Goal: Book appointment/travel/reservation

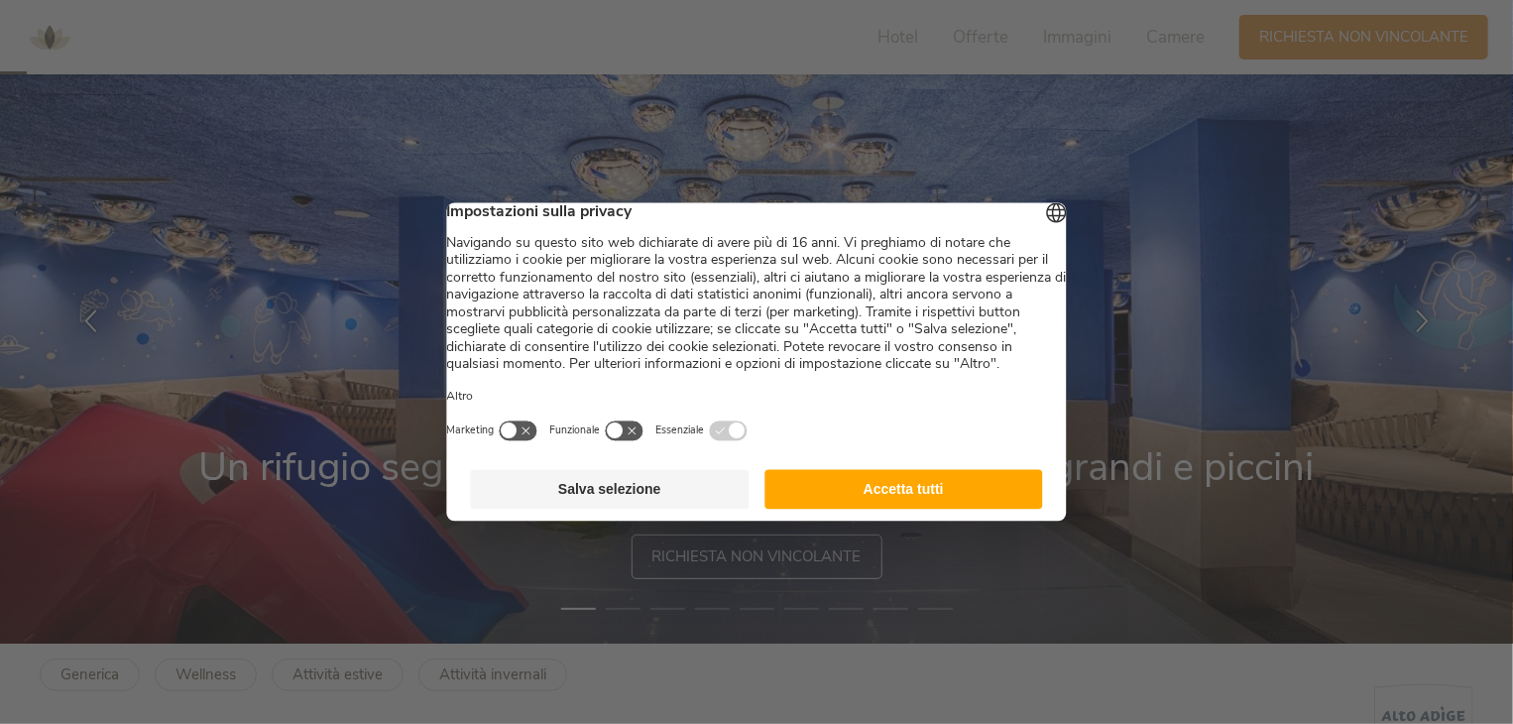
click at [864, 510] on button "Accetta tutti" at bounding box center [904, 490] width 279 height 40
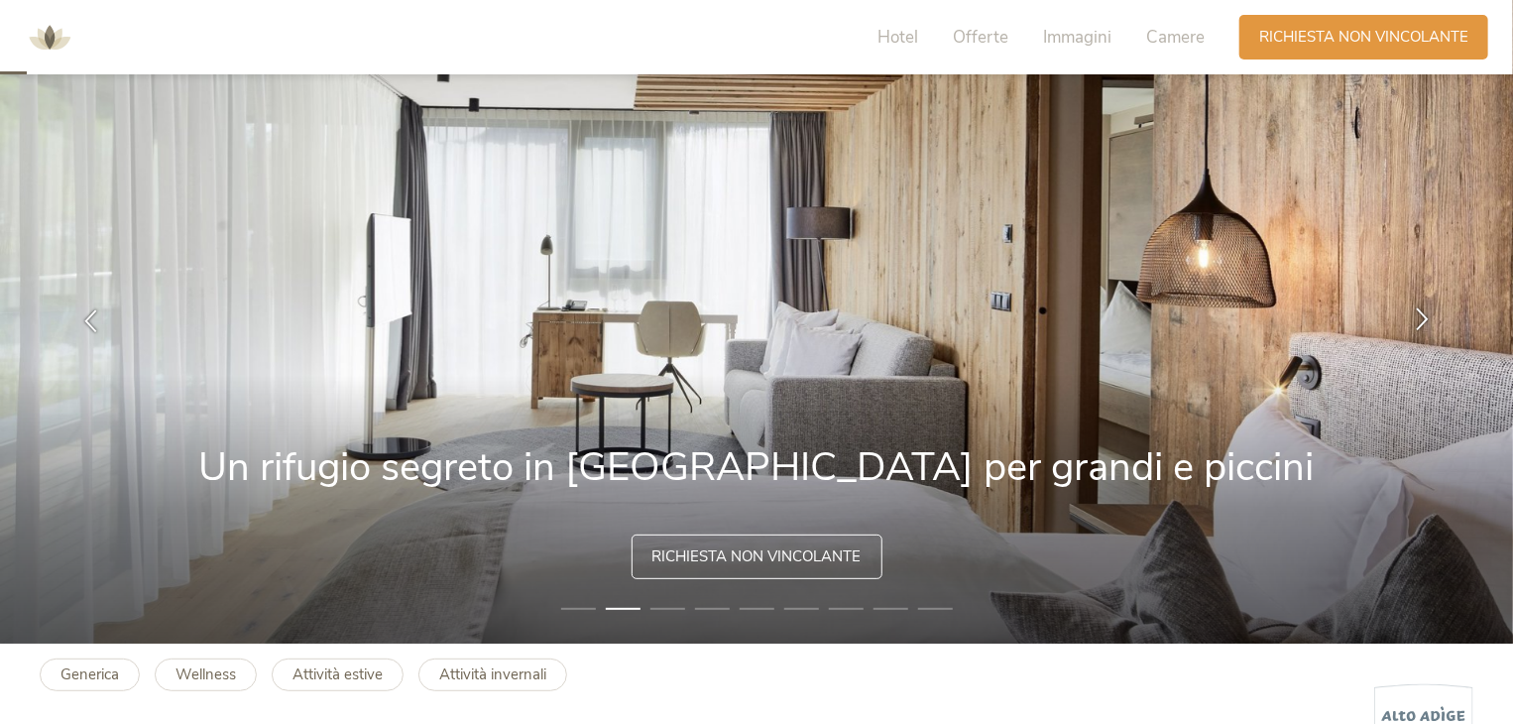
click at [1422, 322] on icon at bounding box center [1422, 319] width 23 height 23
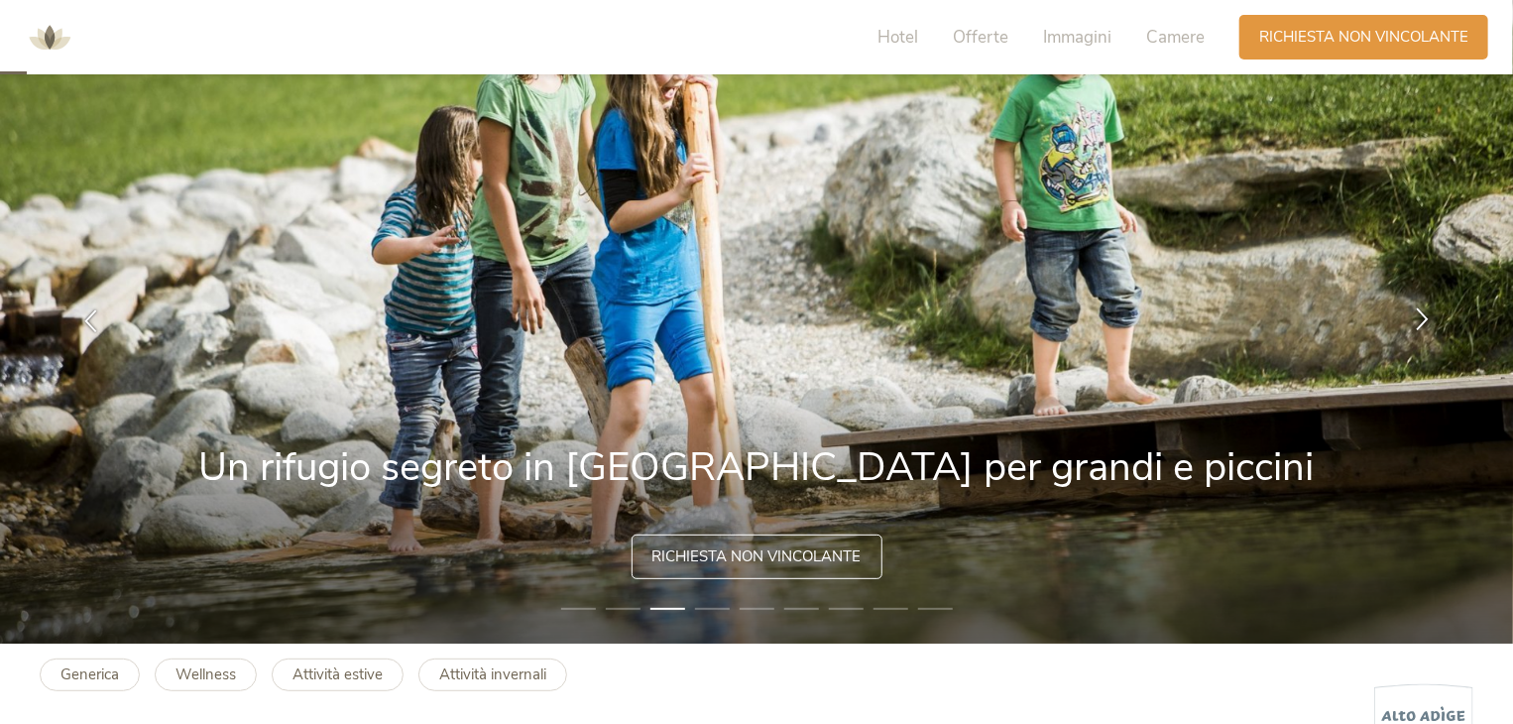
click at [1422, 322] on icon at bounding box center [1422, 319] width 23 height 23
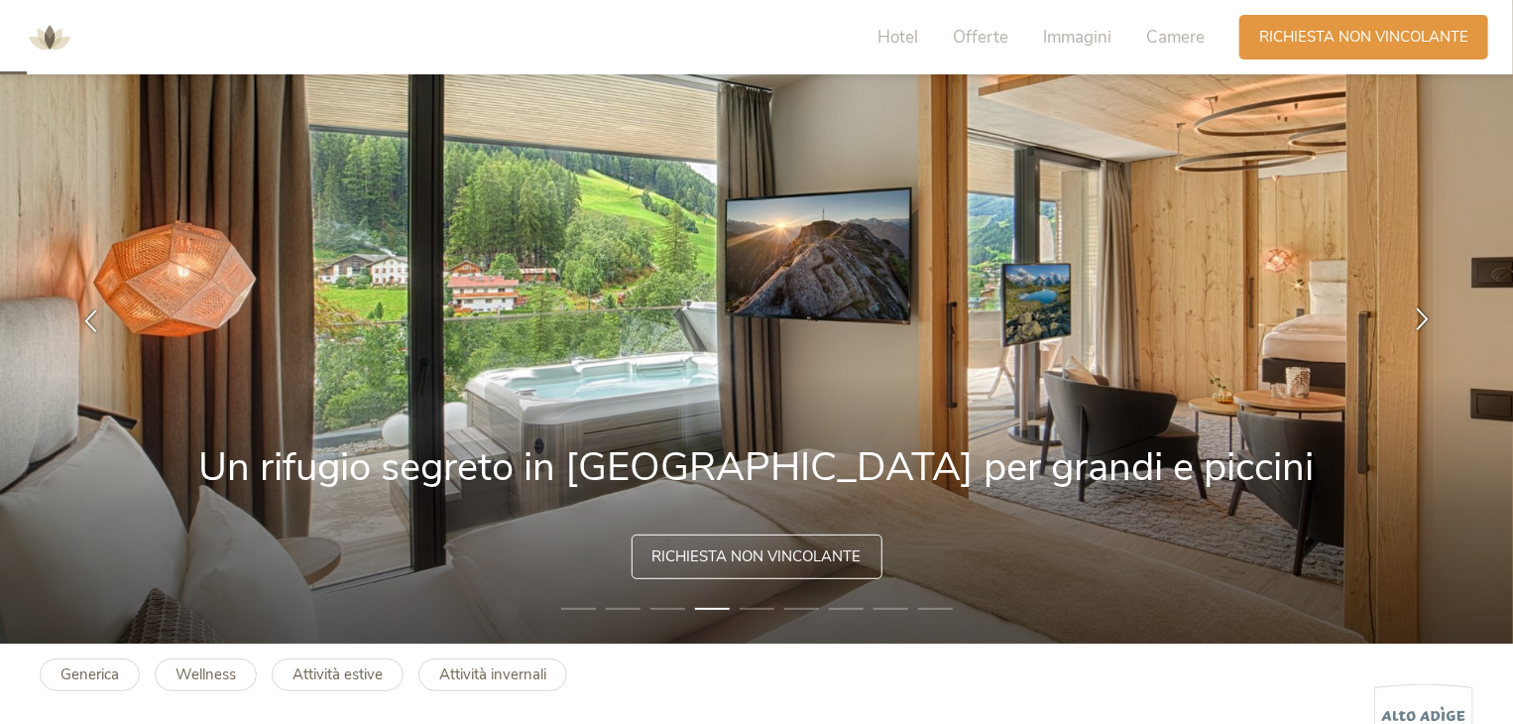
click at [1422, 322] on icon at bounding box center [1422, 319] width 23 height 23
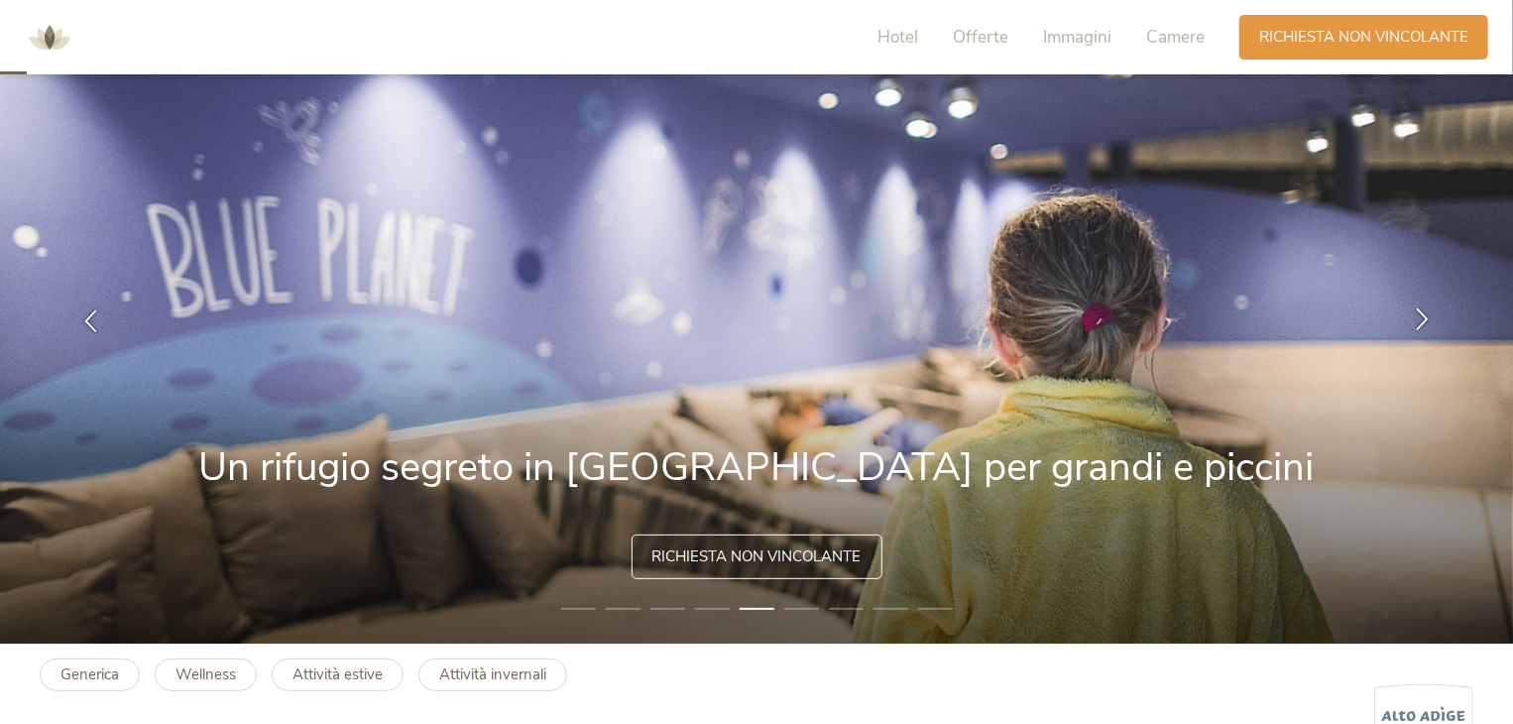
click at [1422, 322] on icon at bounding box center [1422, 319] width 23 height 23
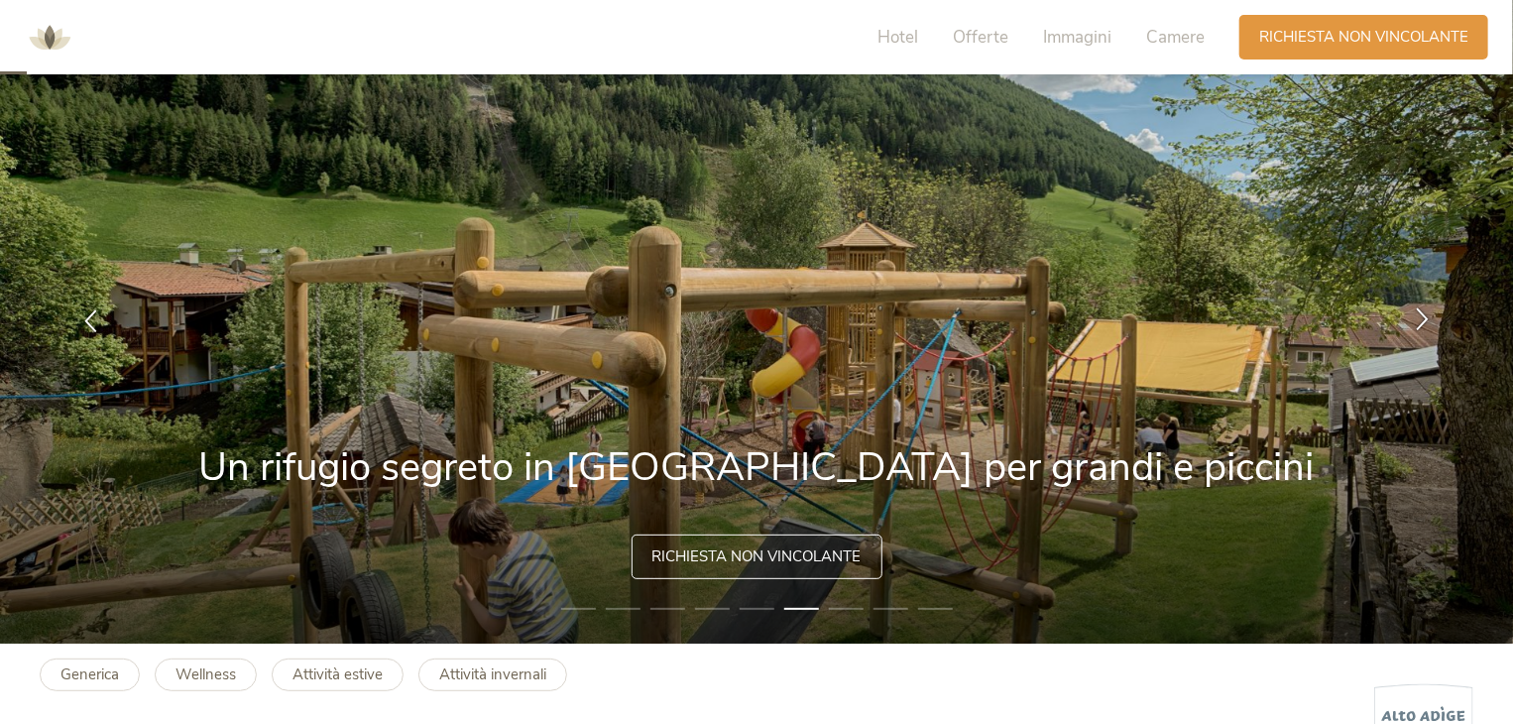
click at [1422, 322] on icon at bounding box center [1422, 319] width 23 height 23
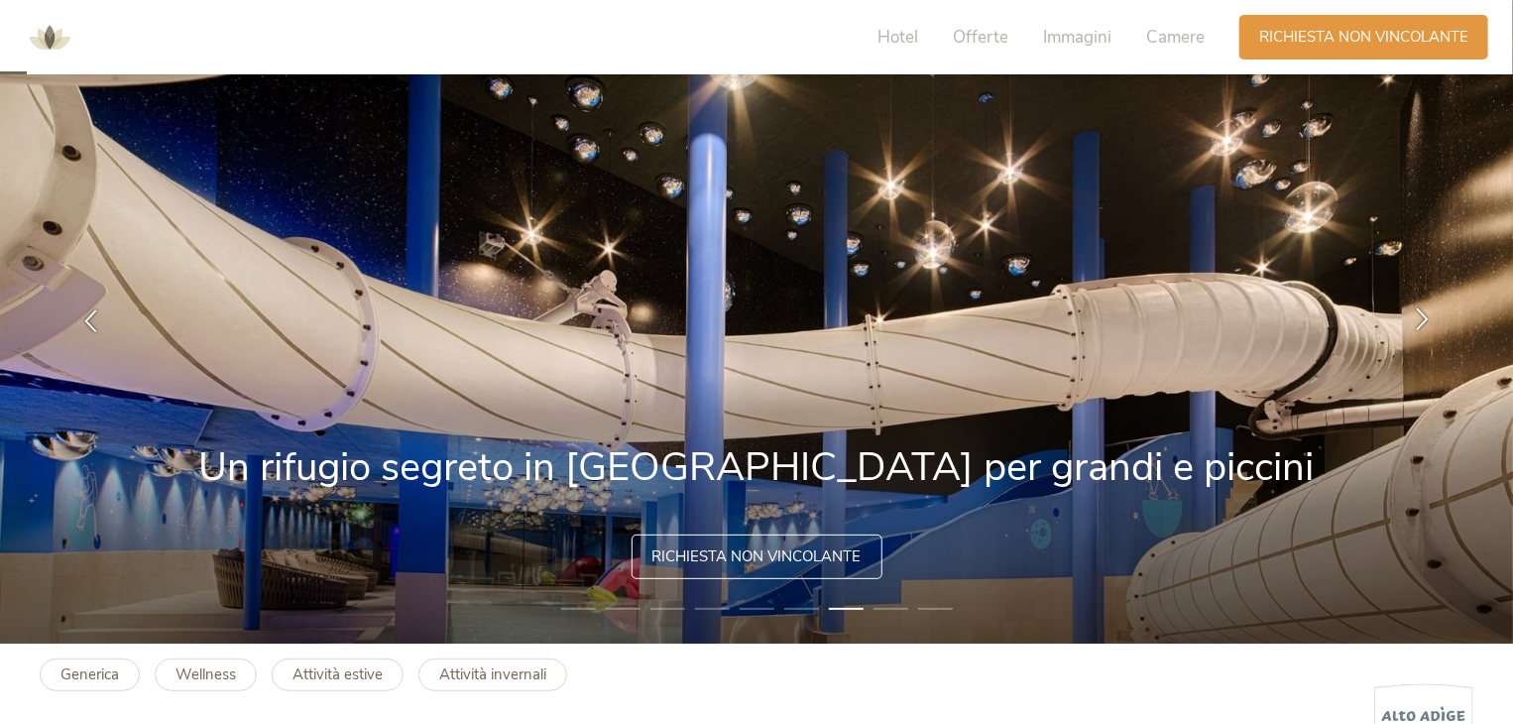
click at [1422, 322] on icon at bounding box center [1422, 319] width 23 height 23
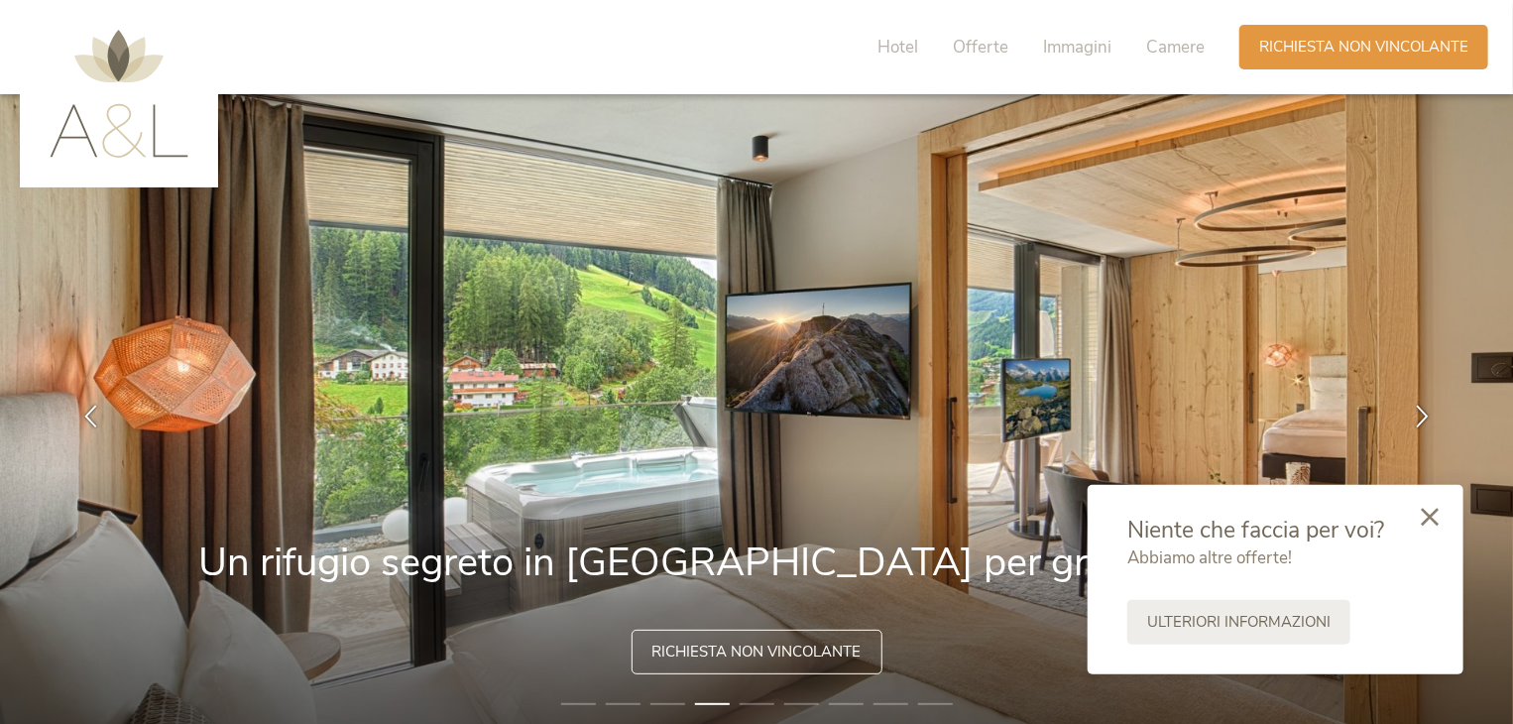
click at [1416, 522] on div at bounding box center [1429, 518] width 67 height 70
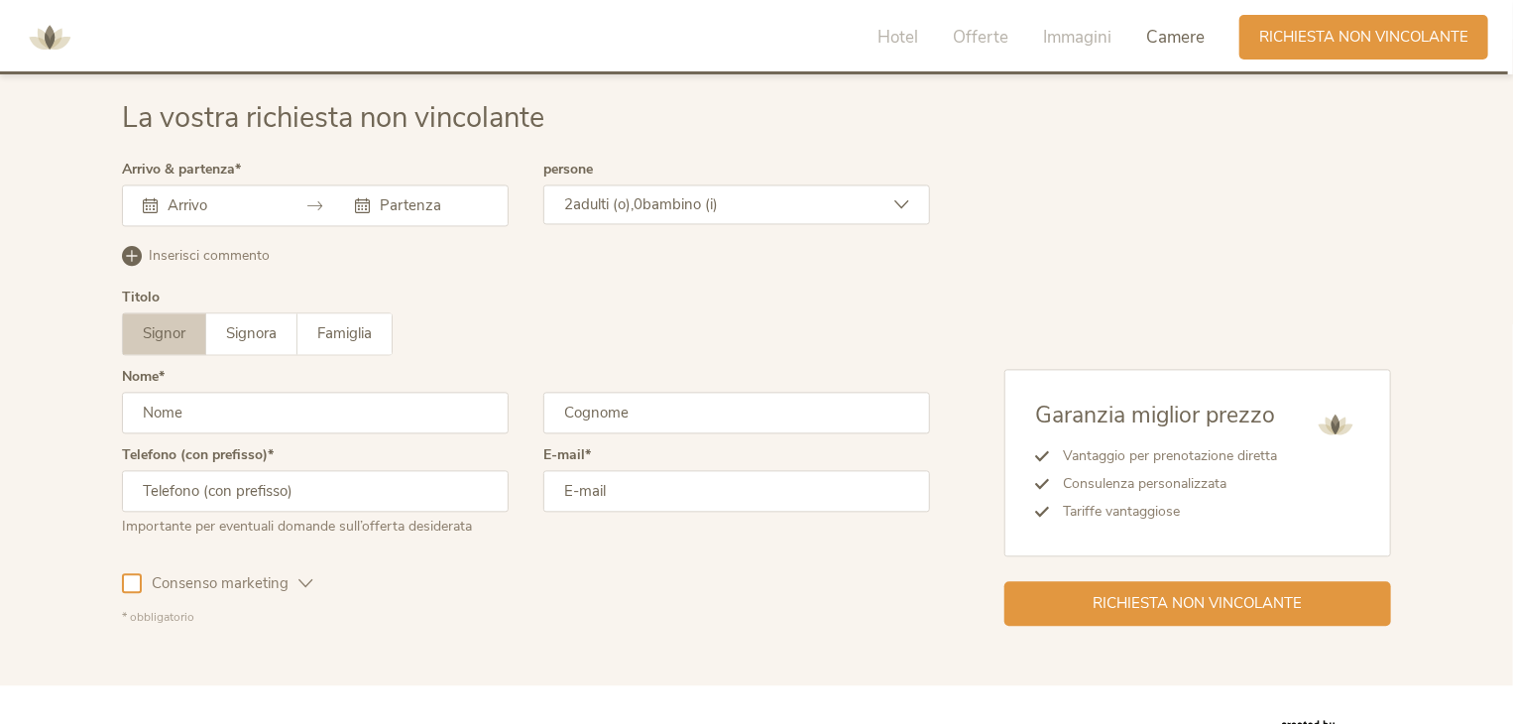
scroll to position [5821, 0]
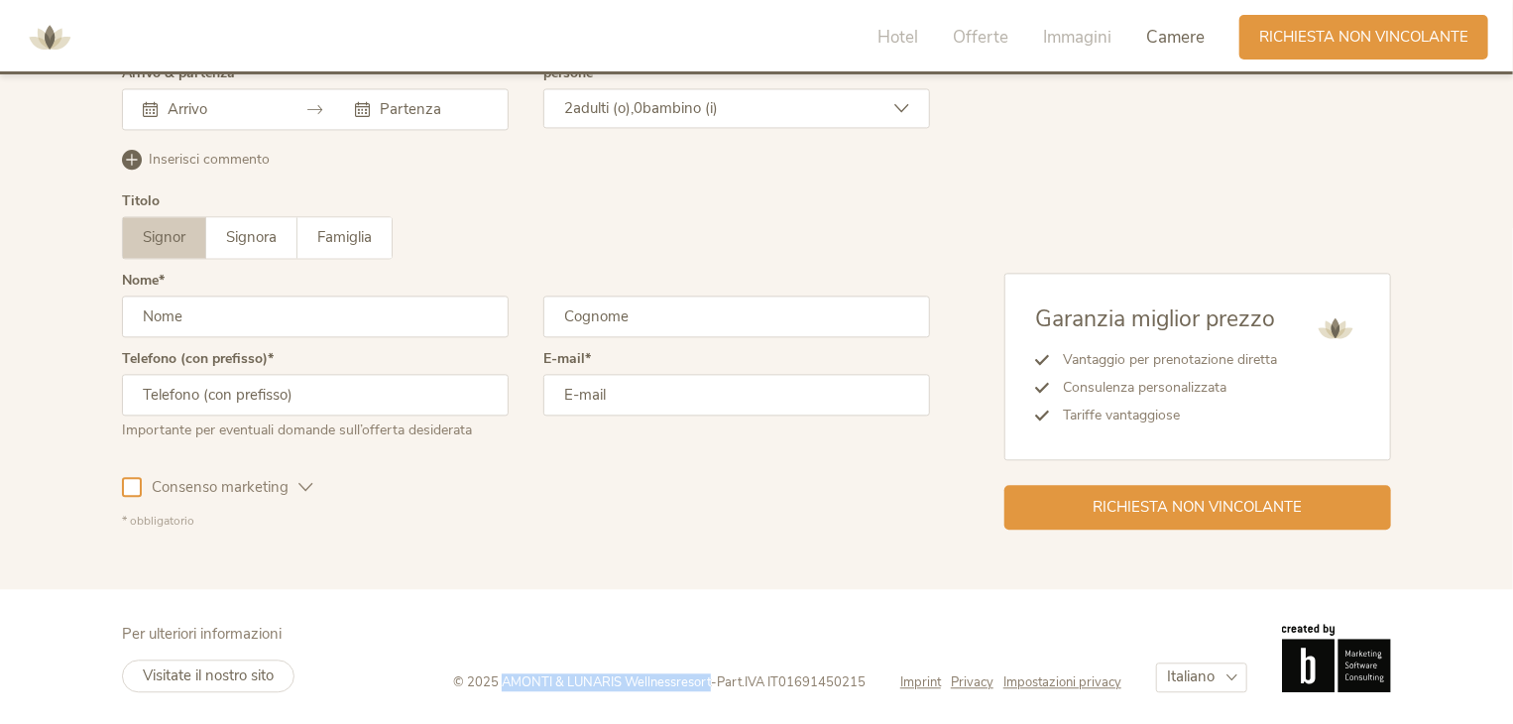
drag, startPoint x: 499, startPoint y: 679, endPoint x: 706, endPoint y: 666, distance: 207.8
click at [706, 666] on div "© 2025 AMONTI & LUNARIS Wellnessresort - Part.IVA IT01691450215 Imprint Privacy…" at bounding box center [922, 657] width 938 height 67
copy span "AMONTI & LUNARIS Wellnessresort"
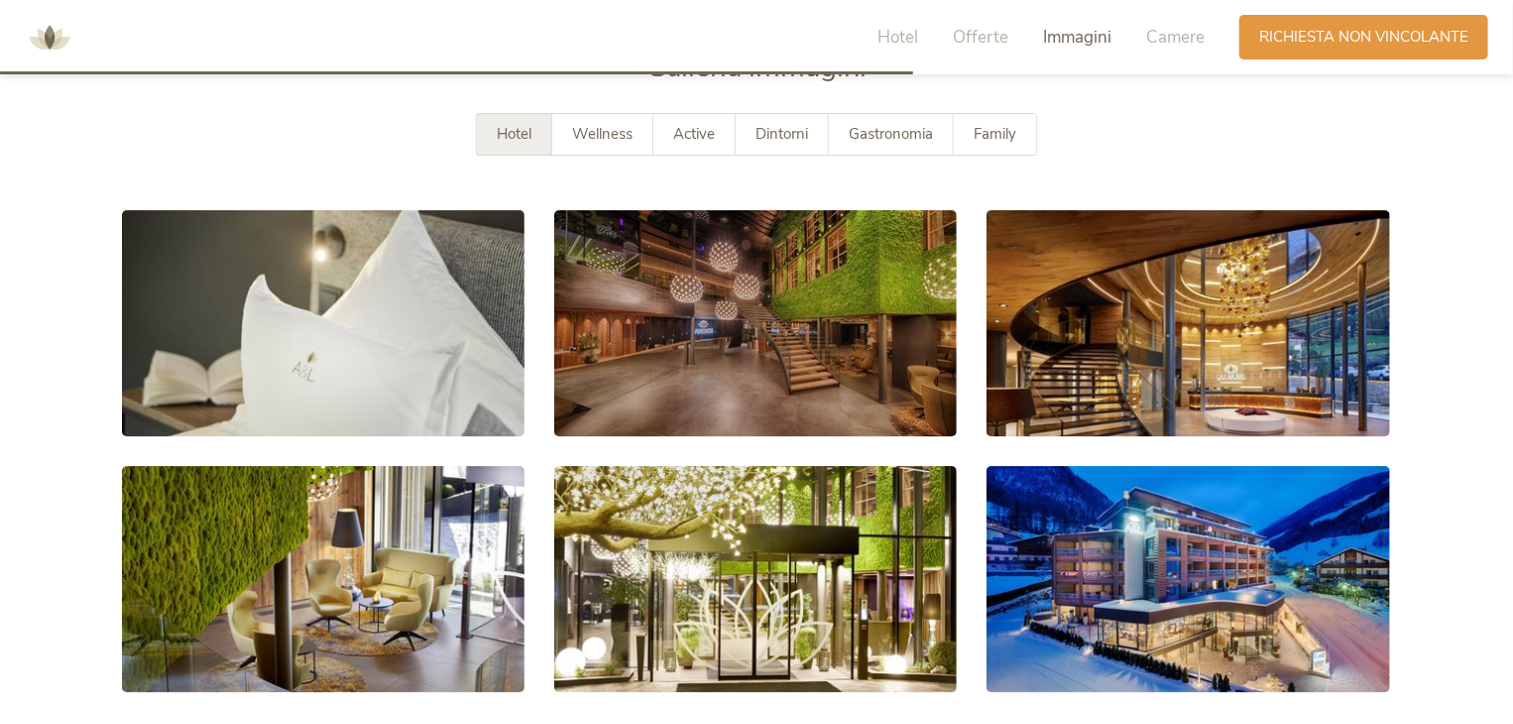
scroll to position [3511, 0]
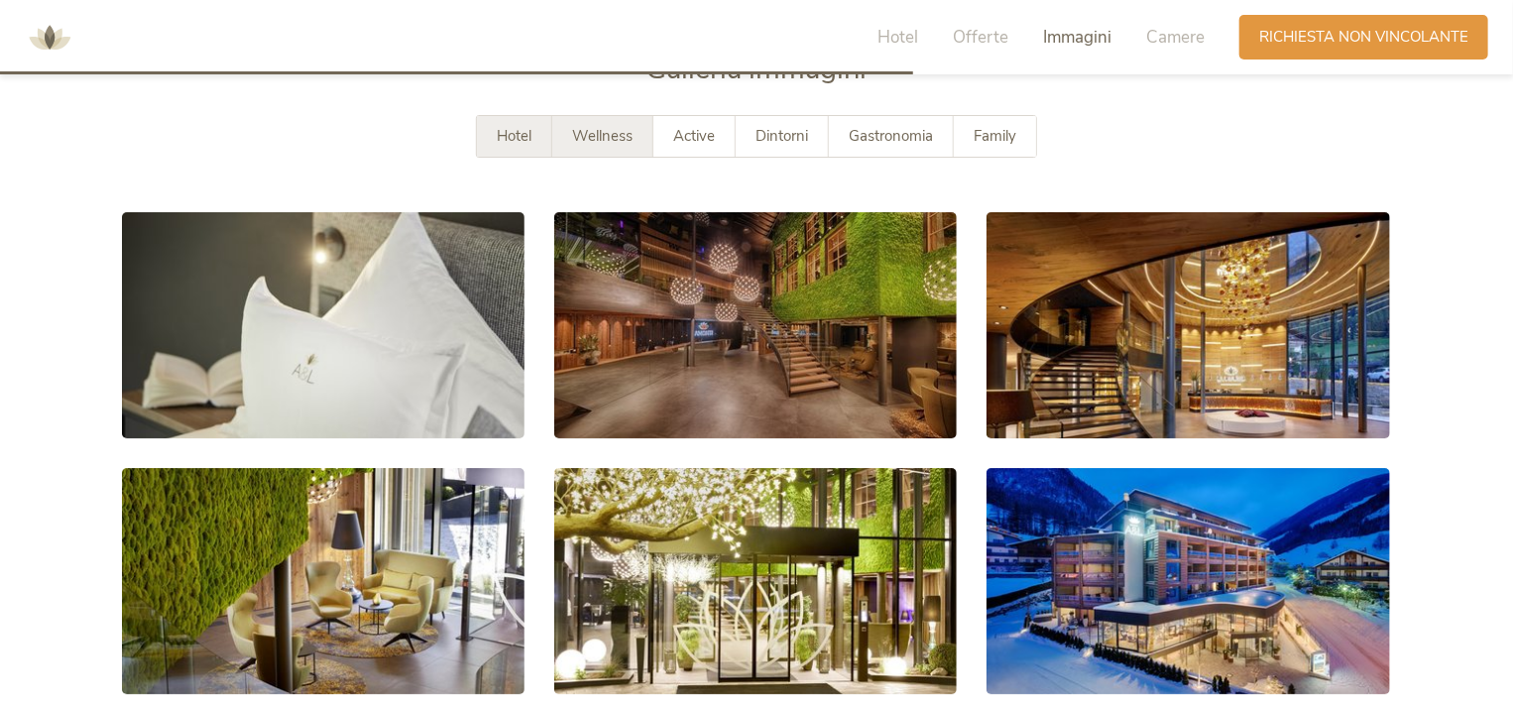
click at [601, 126] on span "Wellness" at bounding box center [602, 136] width 61 height 20
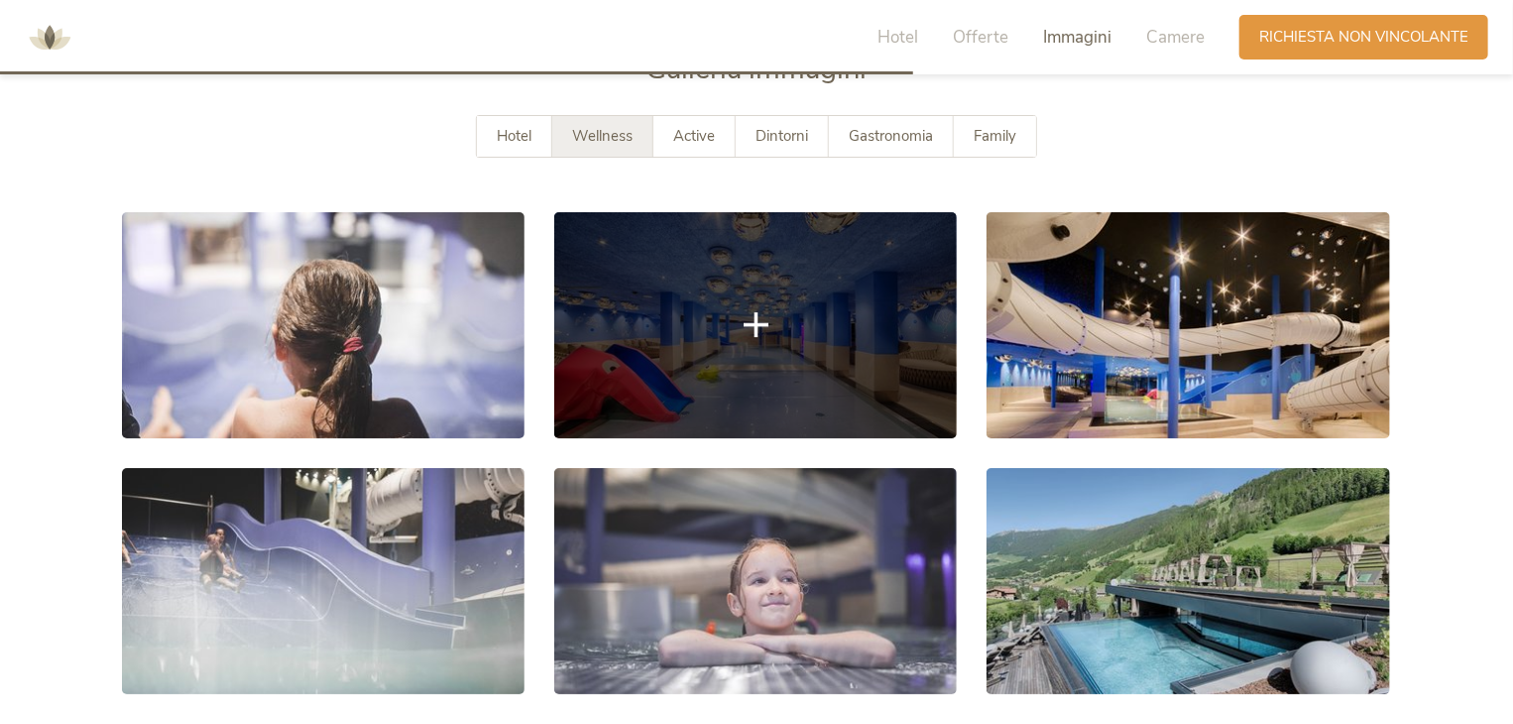
click at [647, 307] on link at bounding box center [755, 325] width 403 height 226
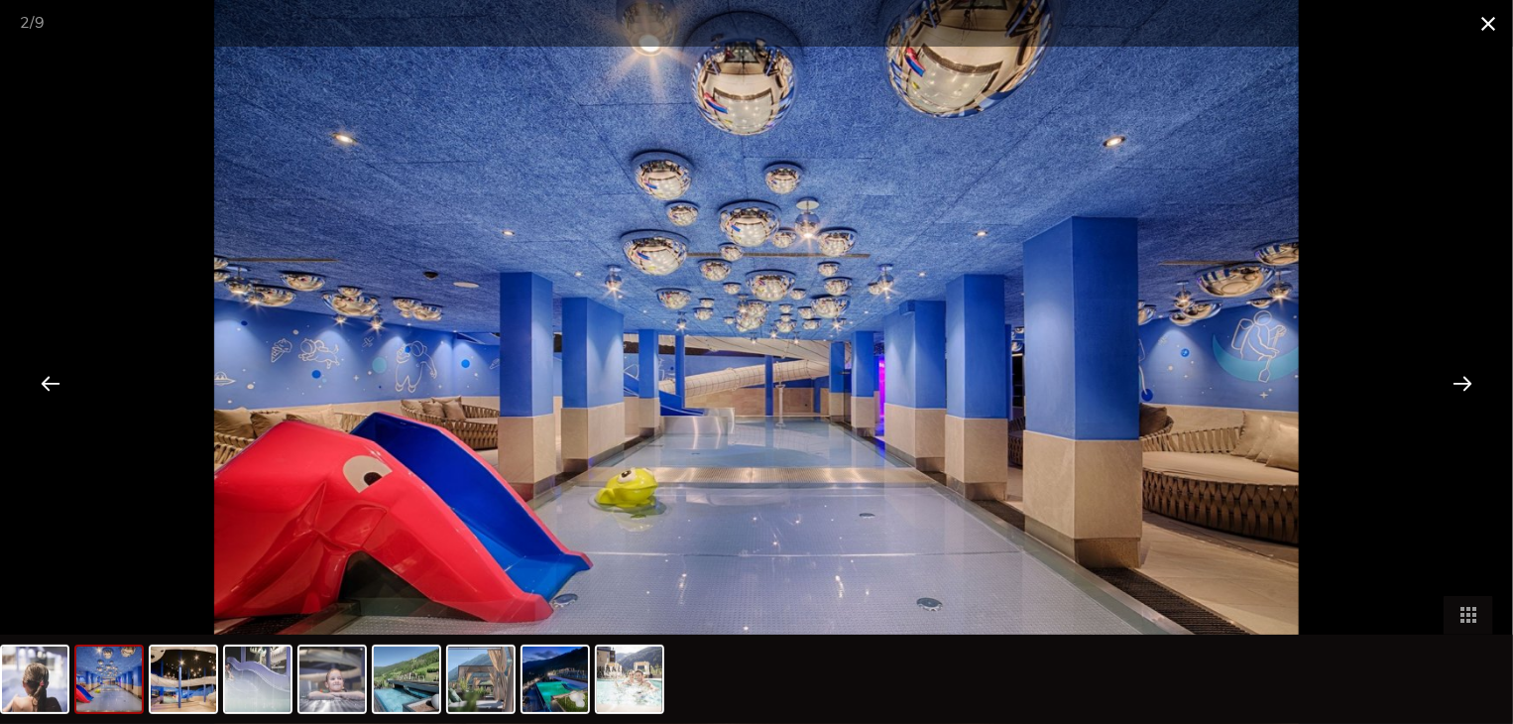
click at [1484, 23] on span at bounding box center [1489, 23] width 50 height 47
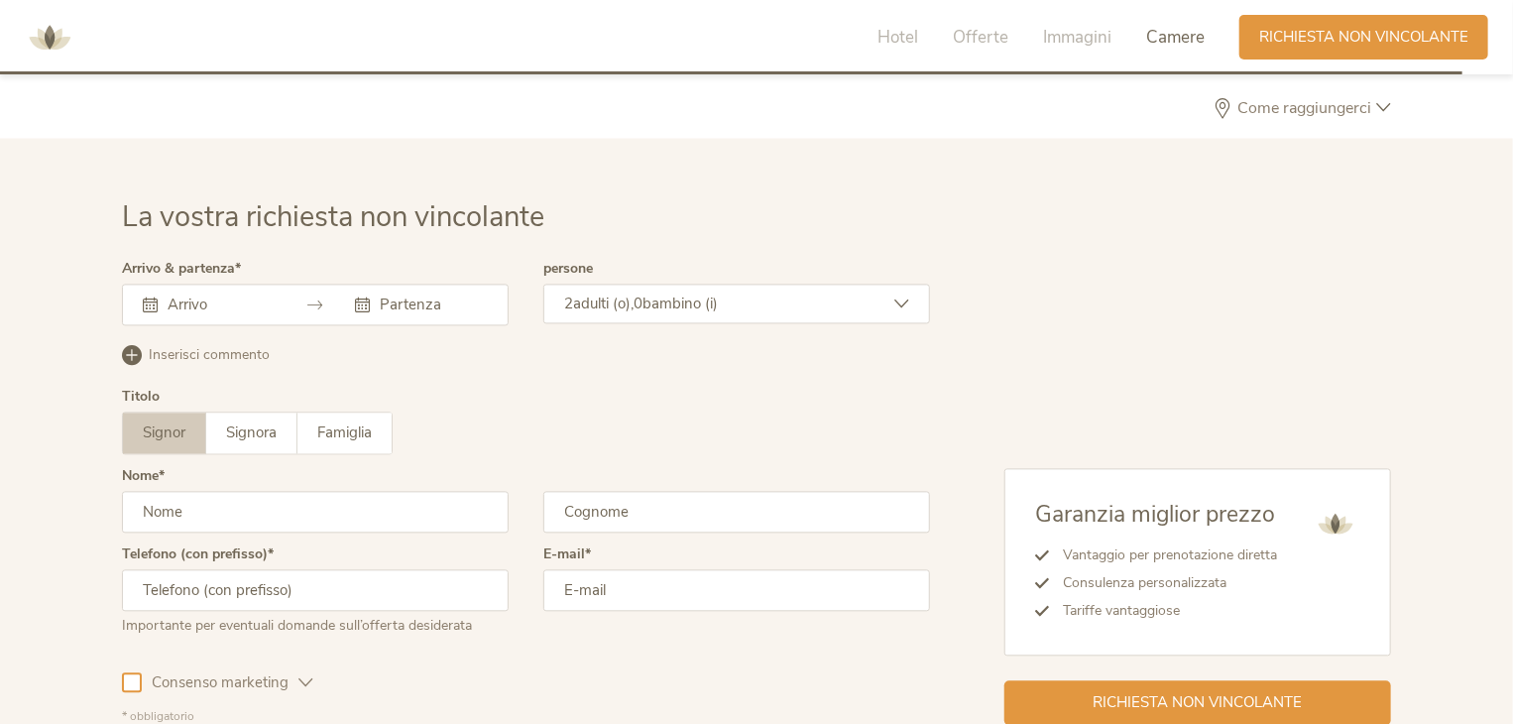
scroll to position [5886, 0]
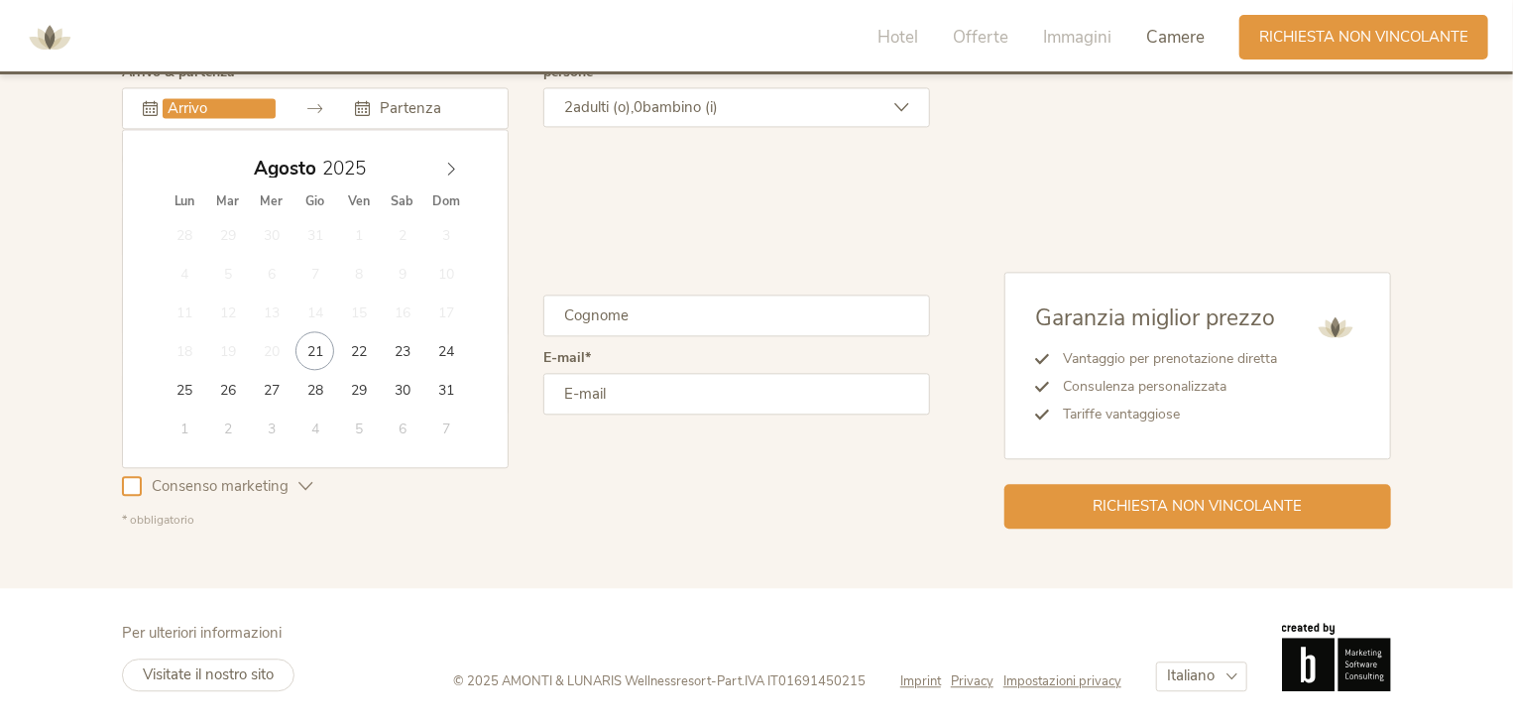
click at [242, 100] on input "text" at bounding box center [219, 108] width 113 height 20
click at [449, 156] on span at bounding box center [451, 164] width 34 height 28
type input "13.09.2025"
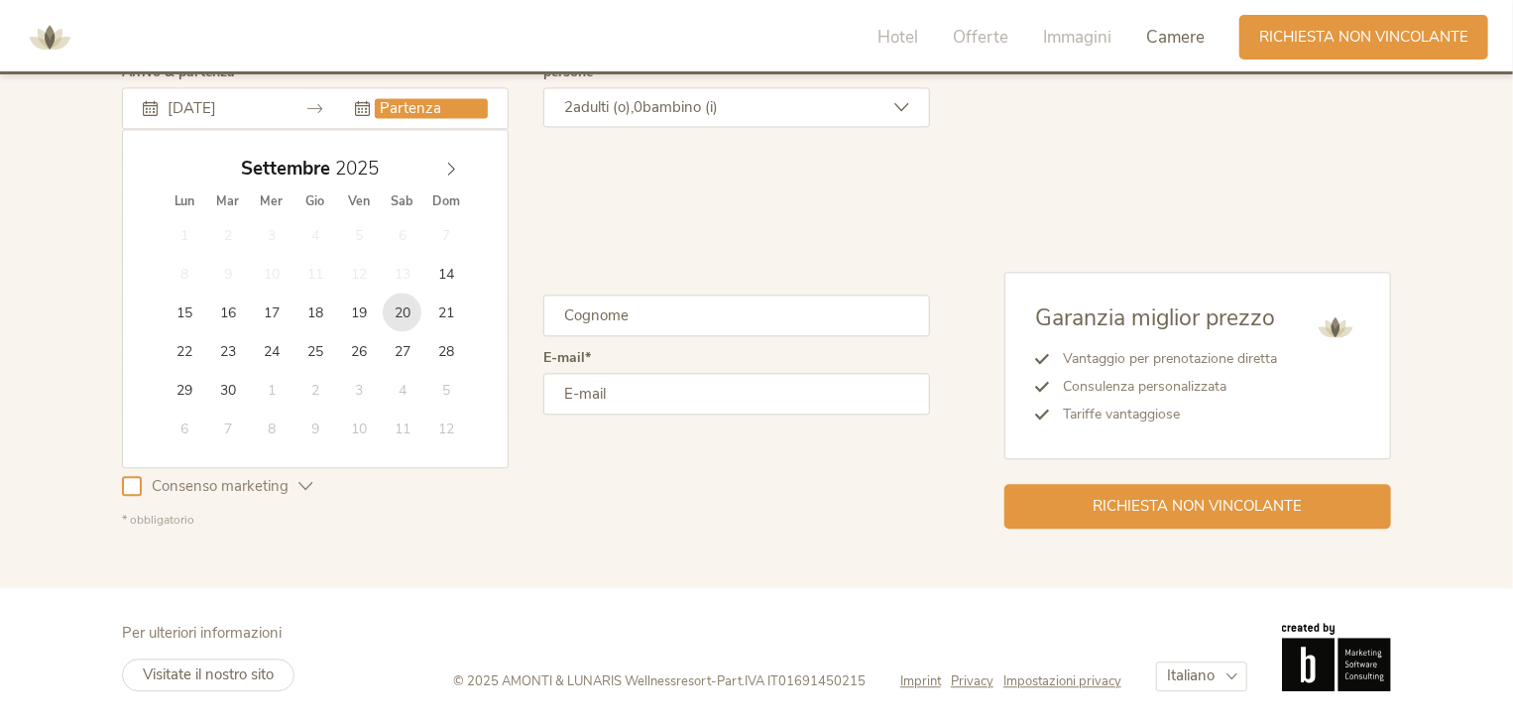
type input "20.09.2025"
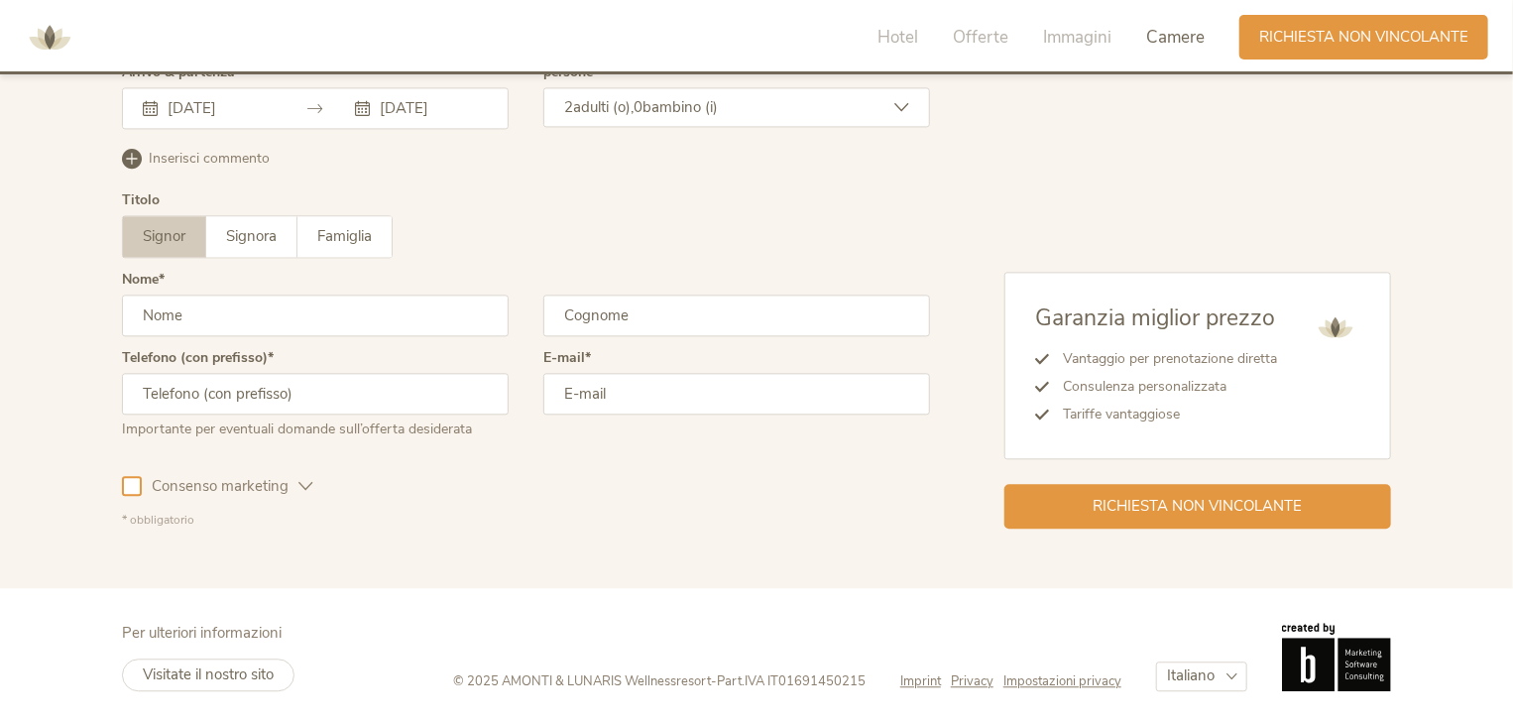
click at [665, 120] on div "2 adulti (o), 0 bambino (i)" at bounding box center [737, 107] width 387 height 40
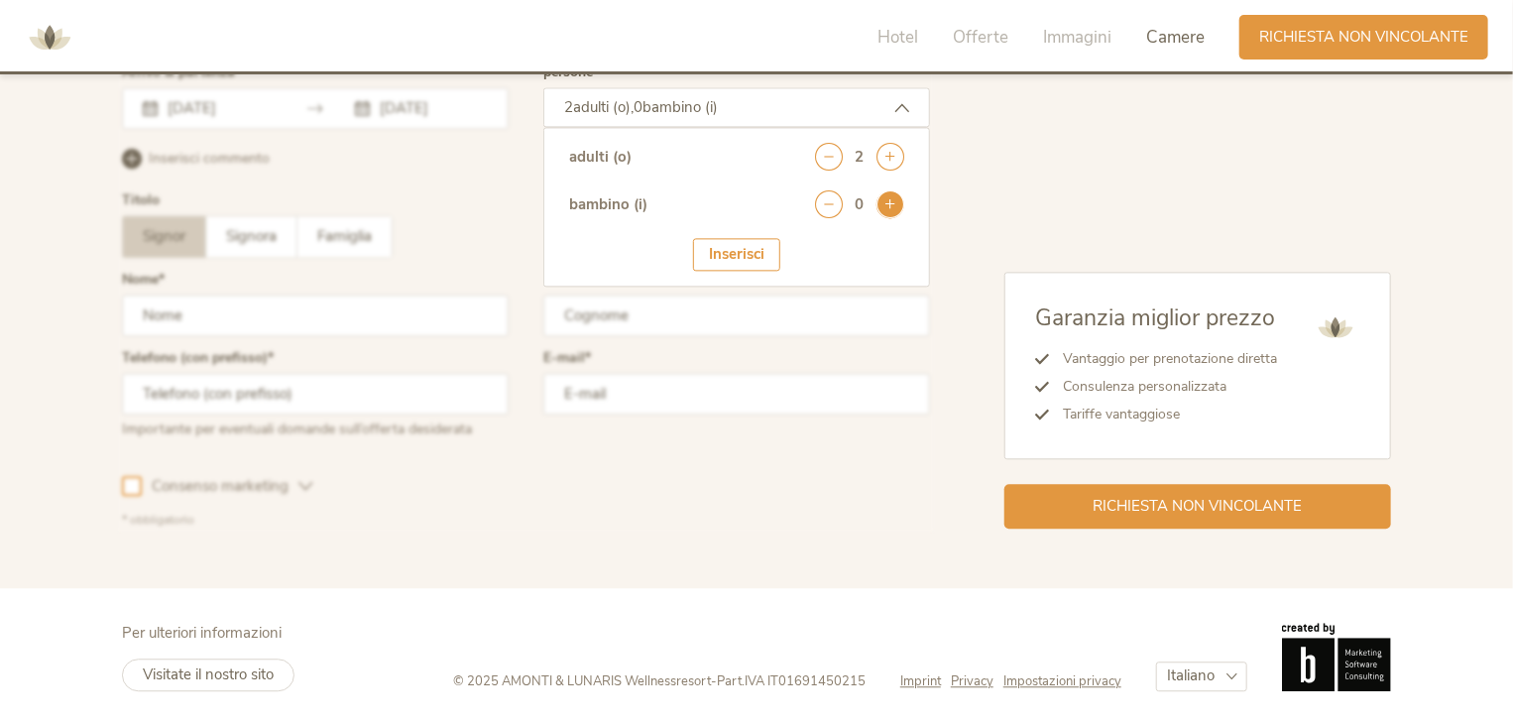
click at [894, 207] on icon at bounding box center [891, 204] width 28 height 28
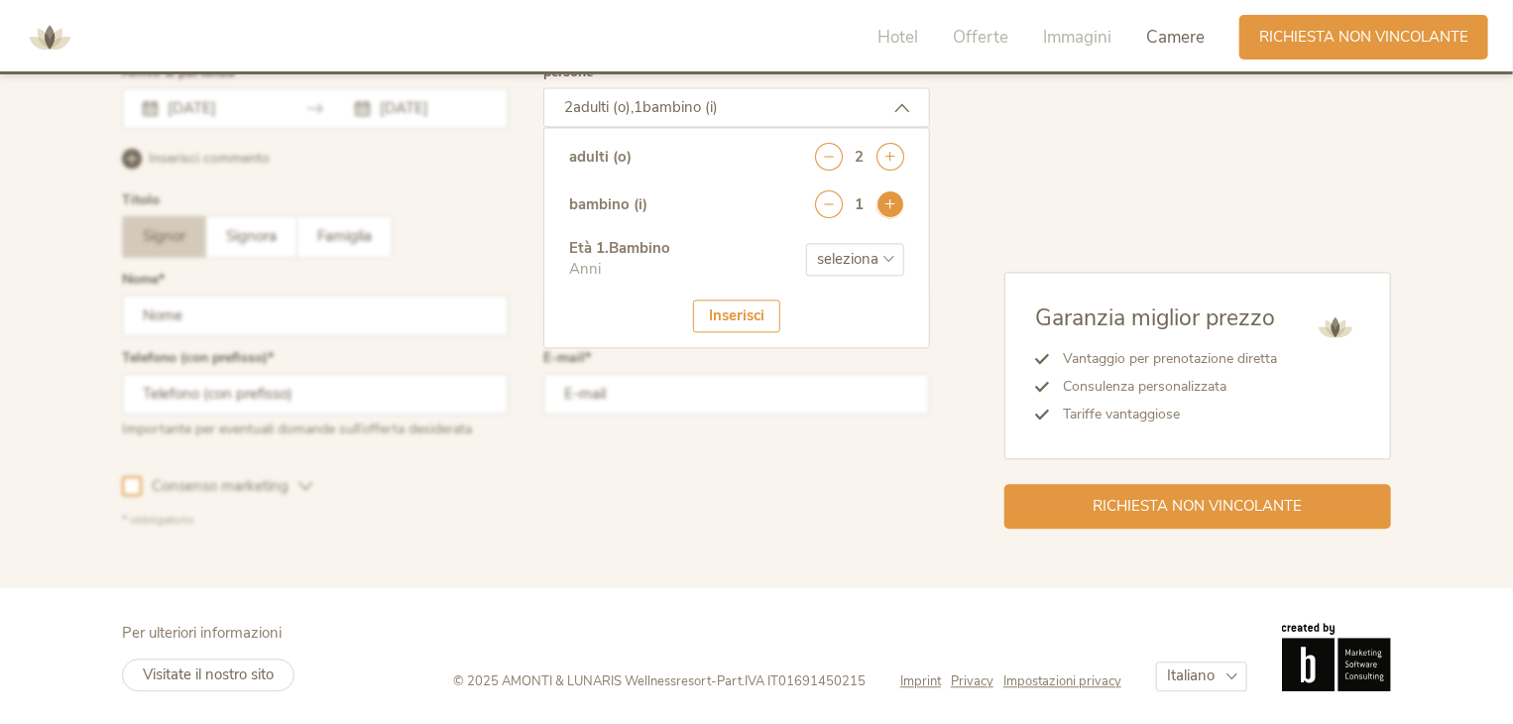
click at [894, 207] on icon at bounding box center [891, 204] width 28 height 28
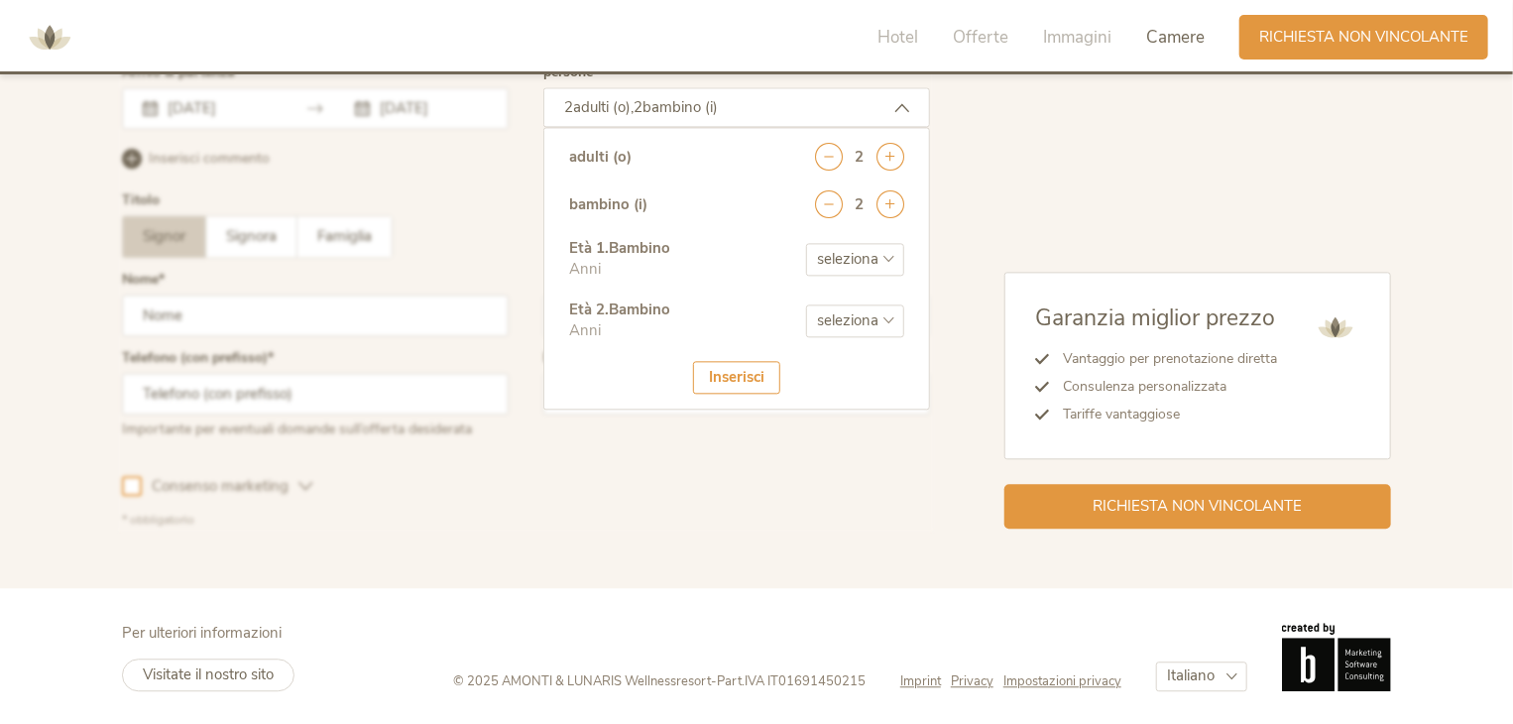
click at [869, 266] on select "seleziona 0 1 2 3 4 5 6 7 8 9 10 11 12 13 14 15 16 17" at bounding box center [855, 259] width 98 height 33
select select "4"
click at [806, 243] on select "seleziona 0 1 2 3 4 5 6 7 8 9 10 11 12 13 14 15 16 17" at bounding box center [855, 259] width 98 height 33
click at [853, 324] on select "seleziona 0 1 2 3 4 5 6 7 8 9 10 11 12 13 14 15 16 17" at bounding box center [855, 320] width 98 height 33
select select "1"
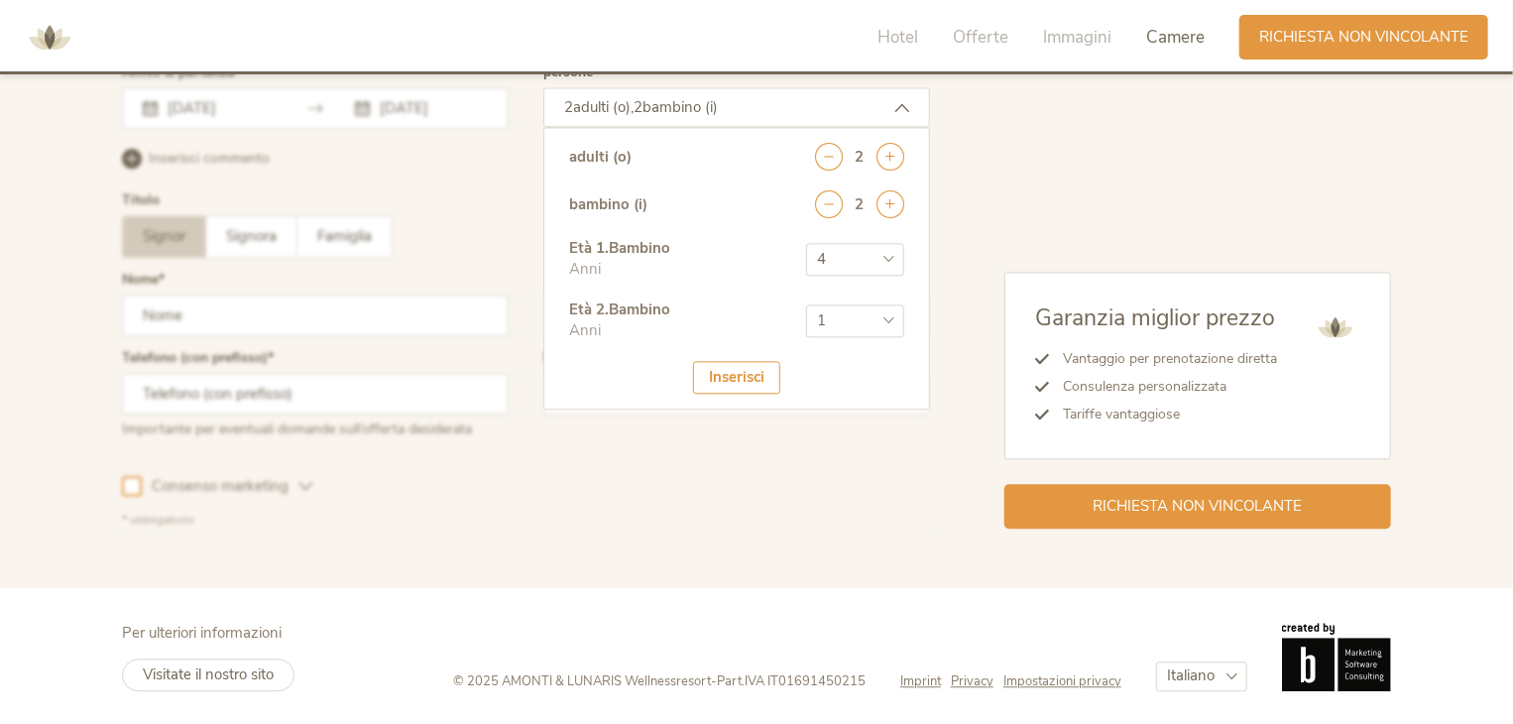
click at [806, 304] on select "seleziona 0 1 2 3 4 5 6 7 8 9 10 11 12 13 14 15 16 17" at bounding box center [855, 320] width 98 height 33
click at [726, 366] on div "Inserisci" at bounding box center [736, 377] width 87 height 33
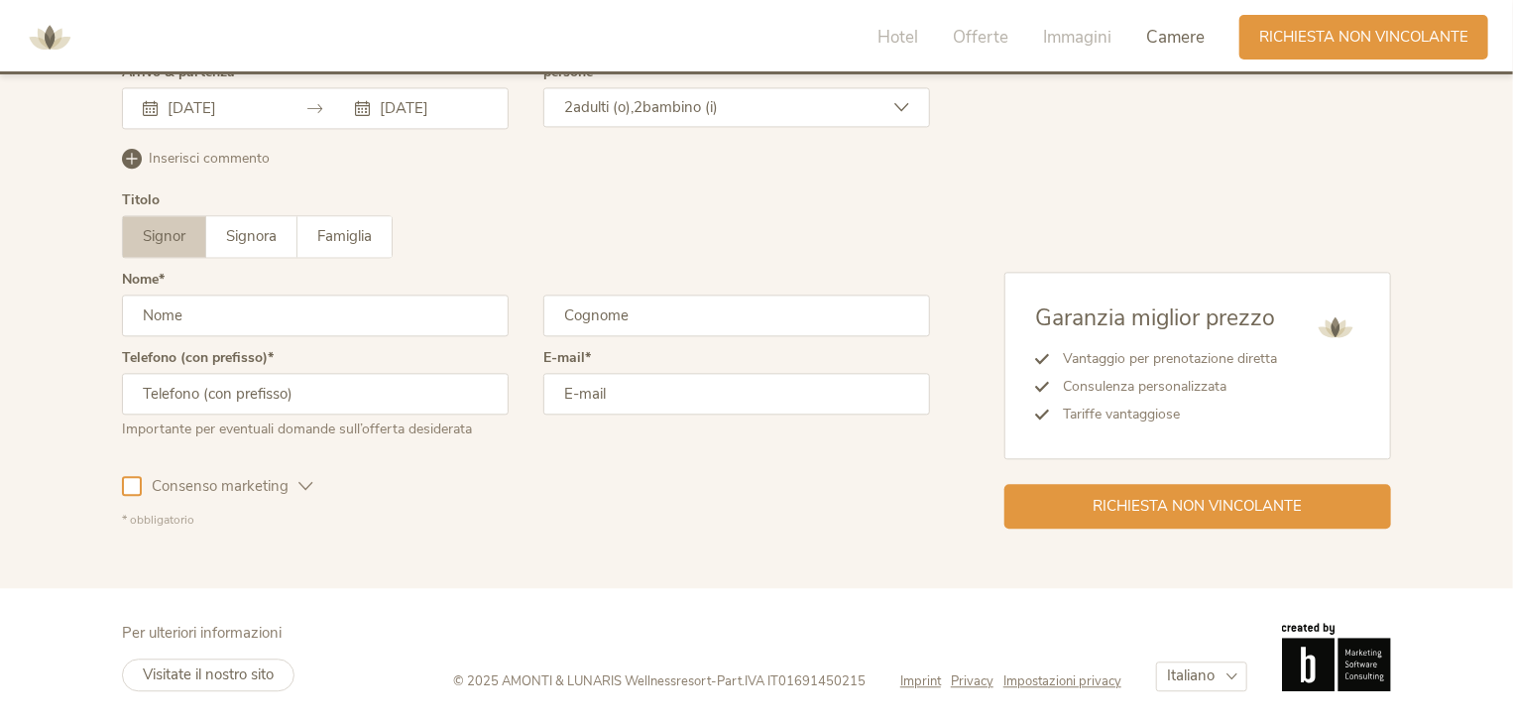
click at [389, 321] on input "text" at bounding box center [315, 316] width 387 height 42
type input "NANSI"
click at [629, 307] on input "text" at bounding box center [737, 316] width 387 height 42
type input "MOSTAFA"
click at [251, 222] on label "Signora" at bounding box center [251, 236] width 91 height 41
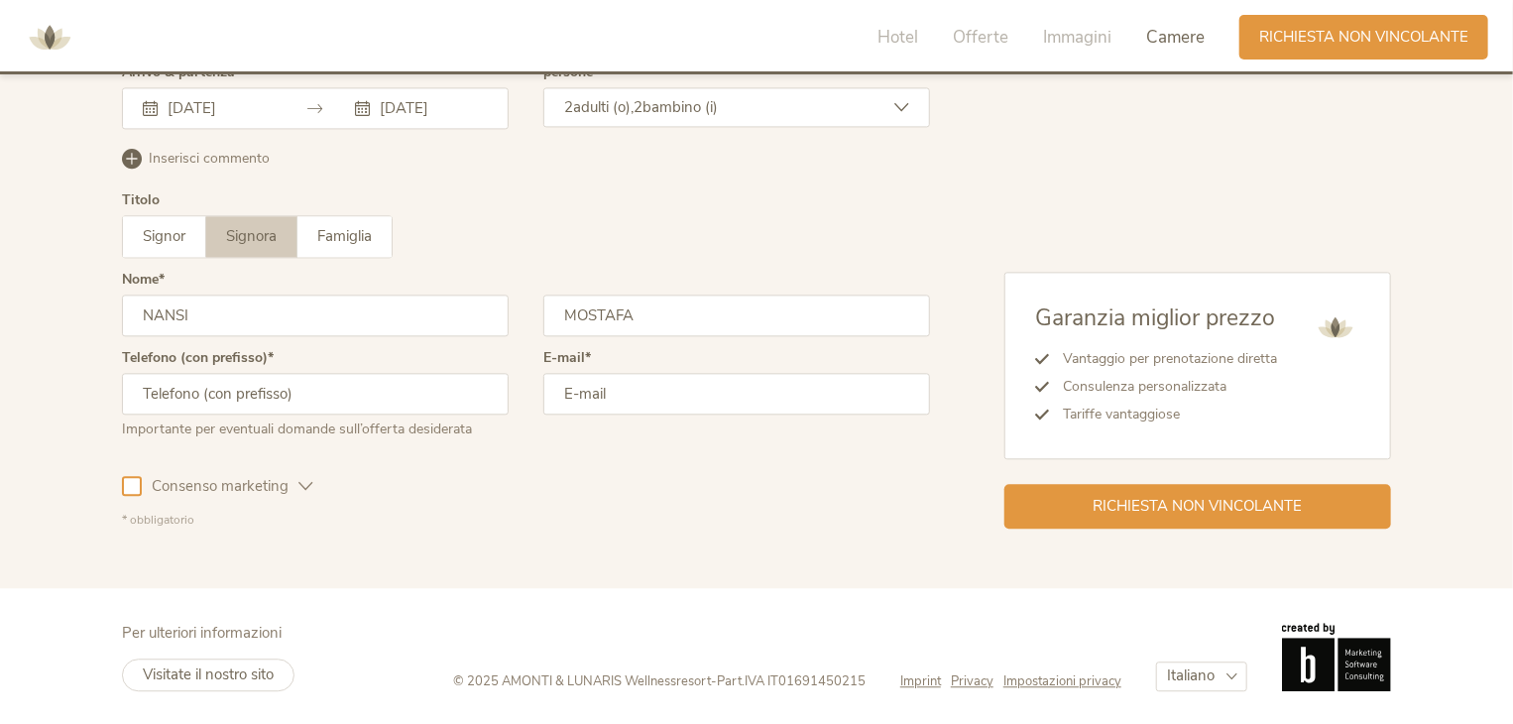
click at [283, 392] on input "text" at bounding box center [315, 394] width 387 height 42
type input "3349008115"
click at [686, 386] on input "email" at bounding box center [737, 394] width 387 height 42
type input "NANCE_89@HOTMAIL.IT"
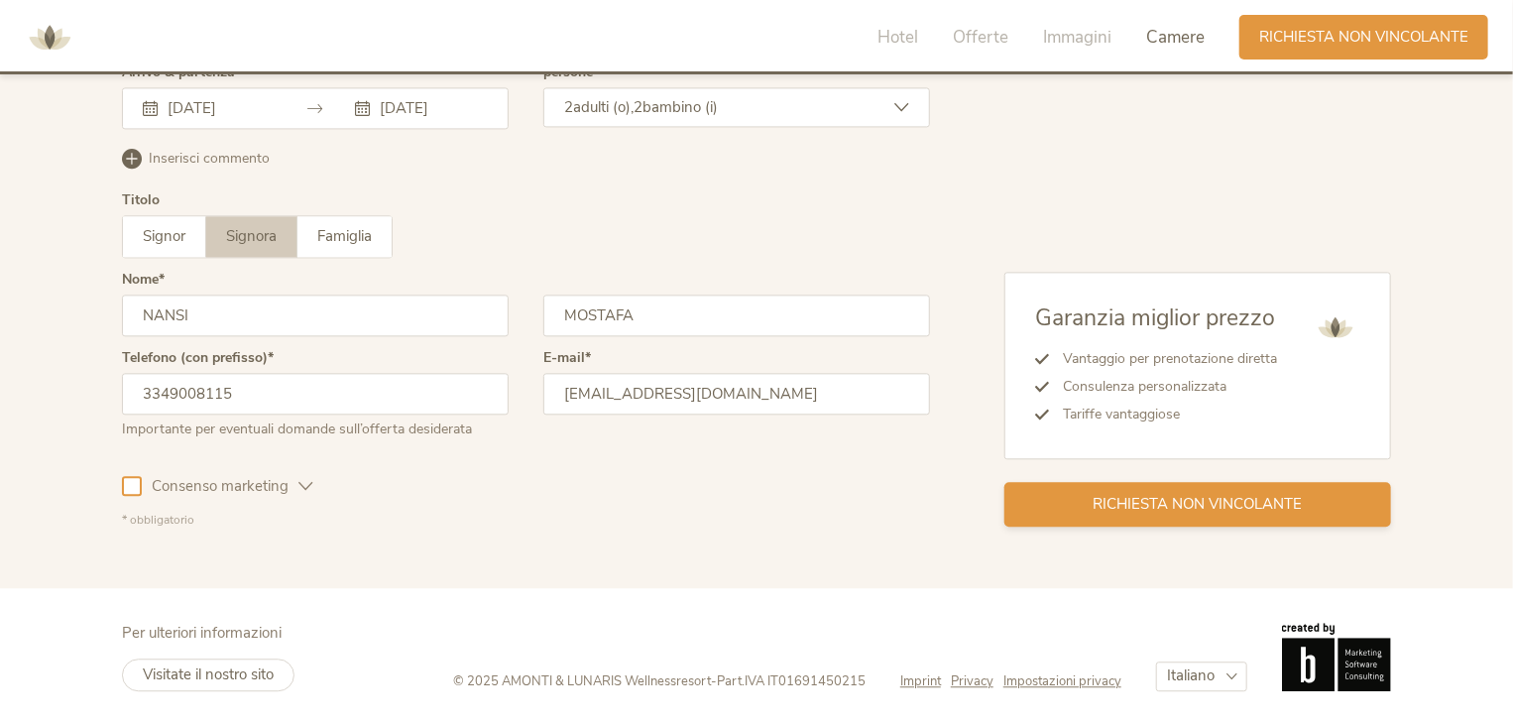
click at [1149, 496] on span "Richiesta non vincolante" at bounding box center [1198, 504] width 209 height 21
